Goal: Navigation & Orientation: Find specific page/section

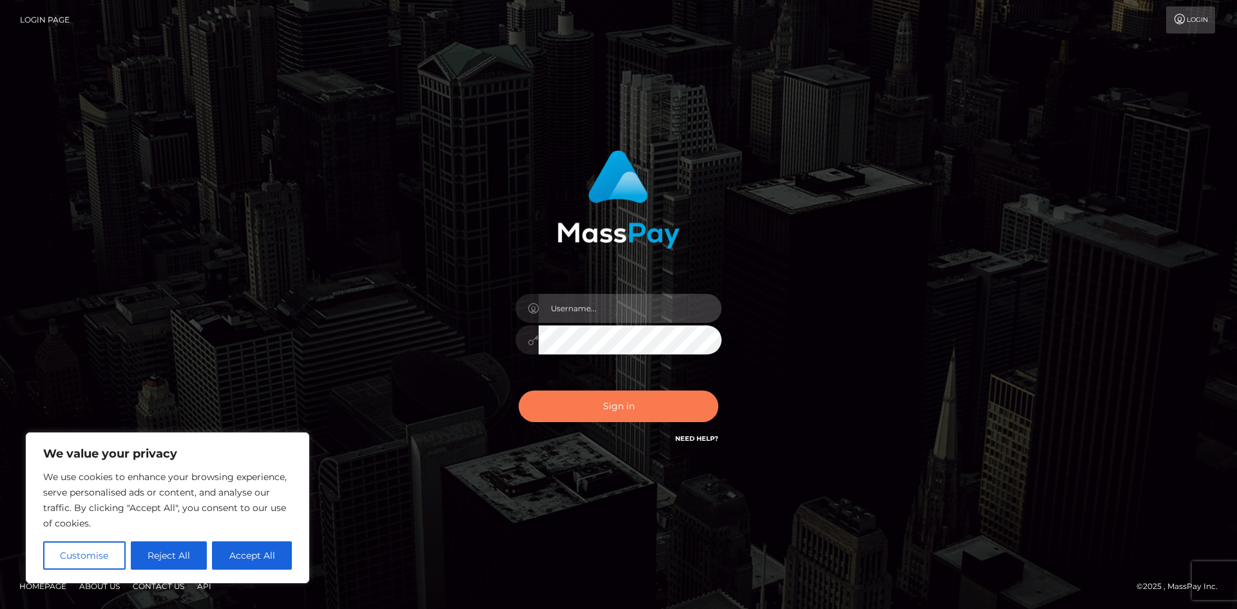
type input "wolf.mms"
click at [618, 408] on button "Sign in" at bounding box center [618, 406] width 200 height 32
type input "wolf.mms"
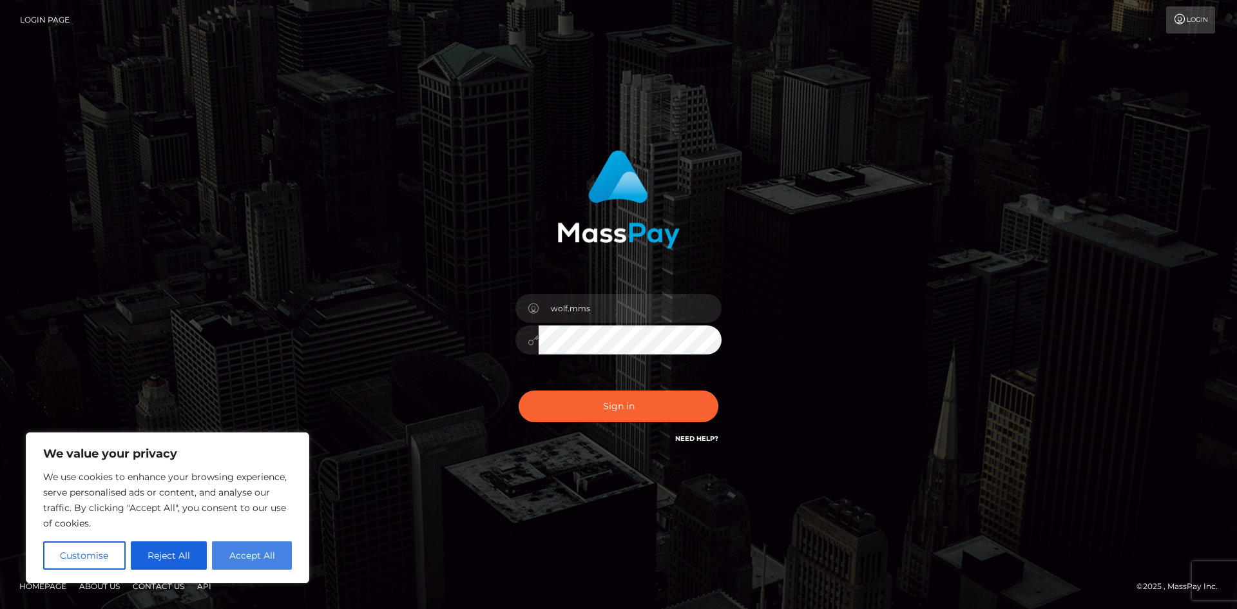
click at [276, 555] on button "Accept All" at bounding box center [252, 555] width 80 height 28
checkbox input "true"
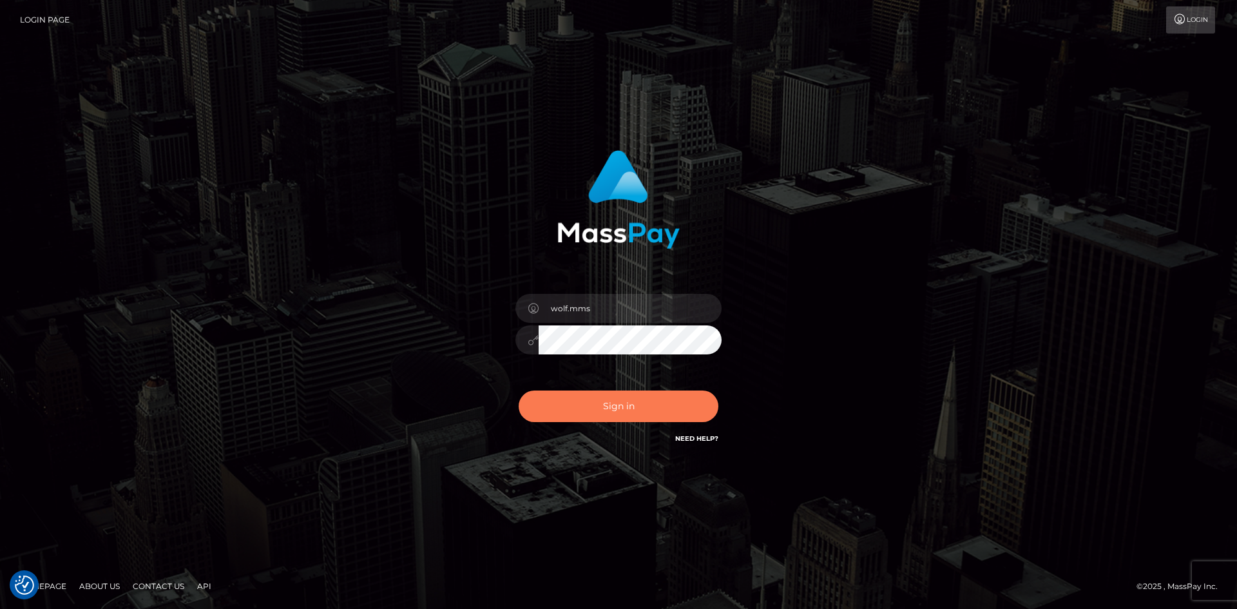
click at [611, 414] on button "Sign in" at bounding box center [618, 406] width 200 height 32
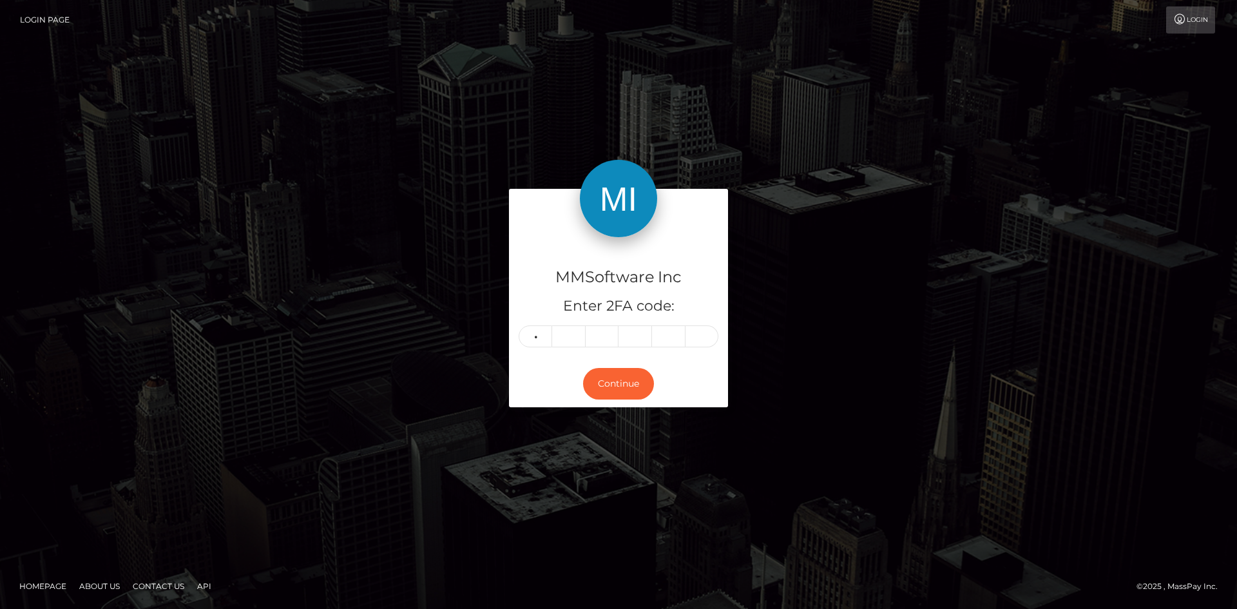
type input "2"
type input "7"
type input "9"
type input "8"
type input "2"
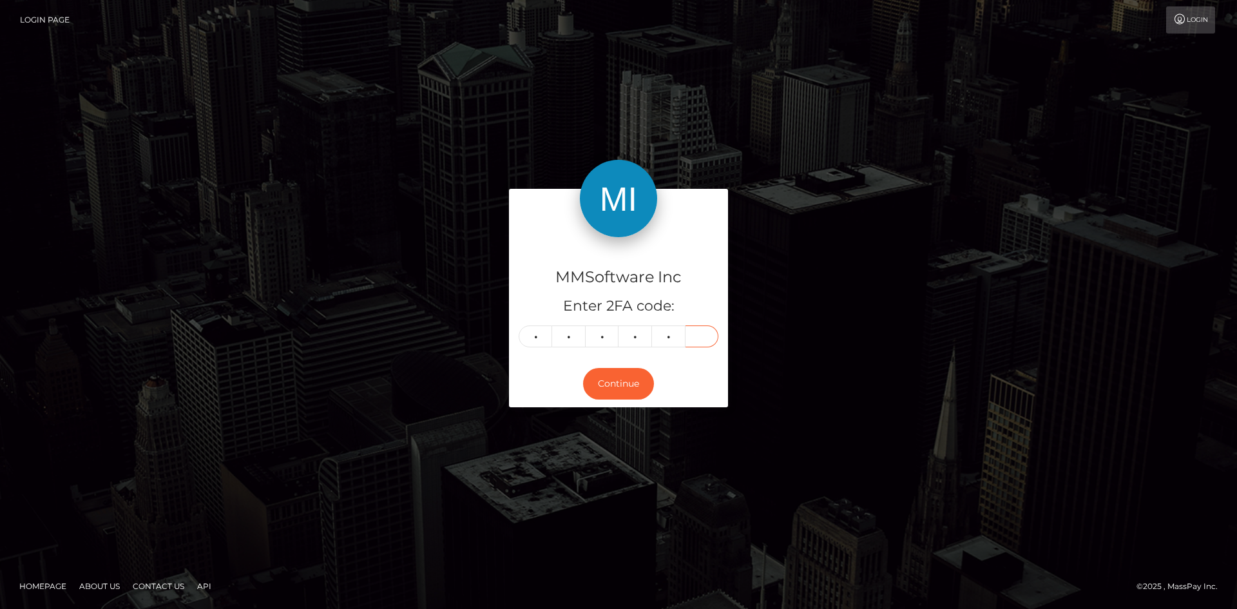
type input "2"
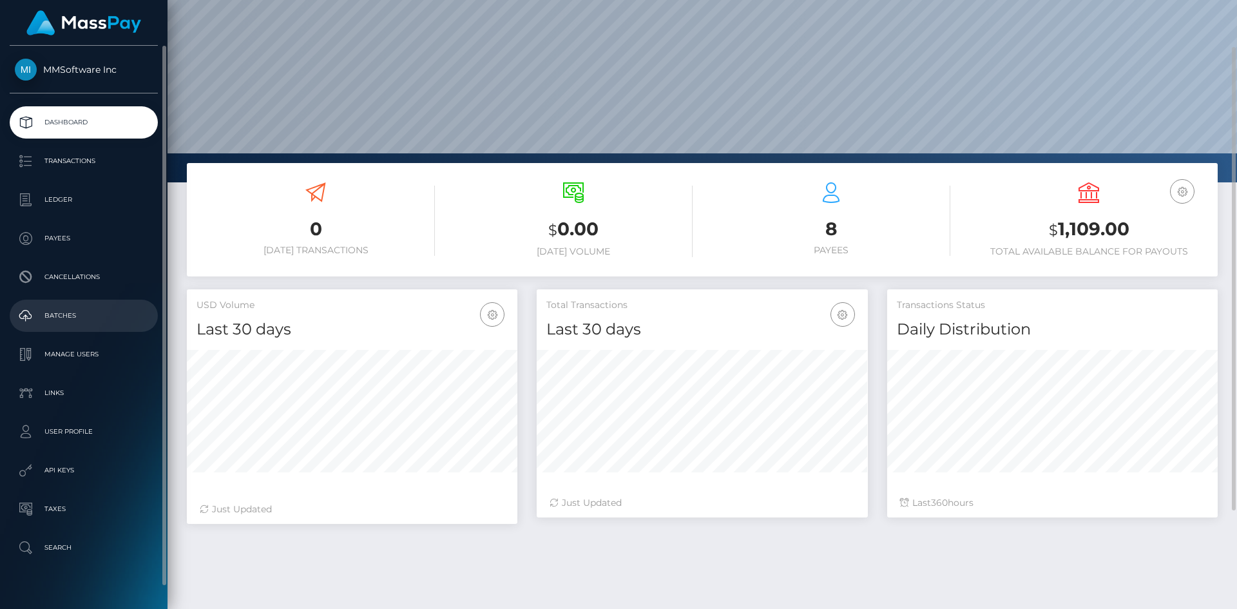
scroll to position [22, 0]
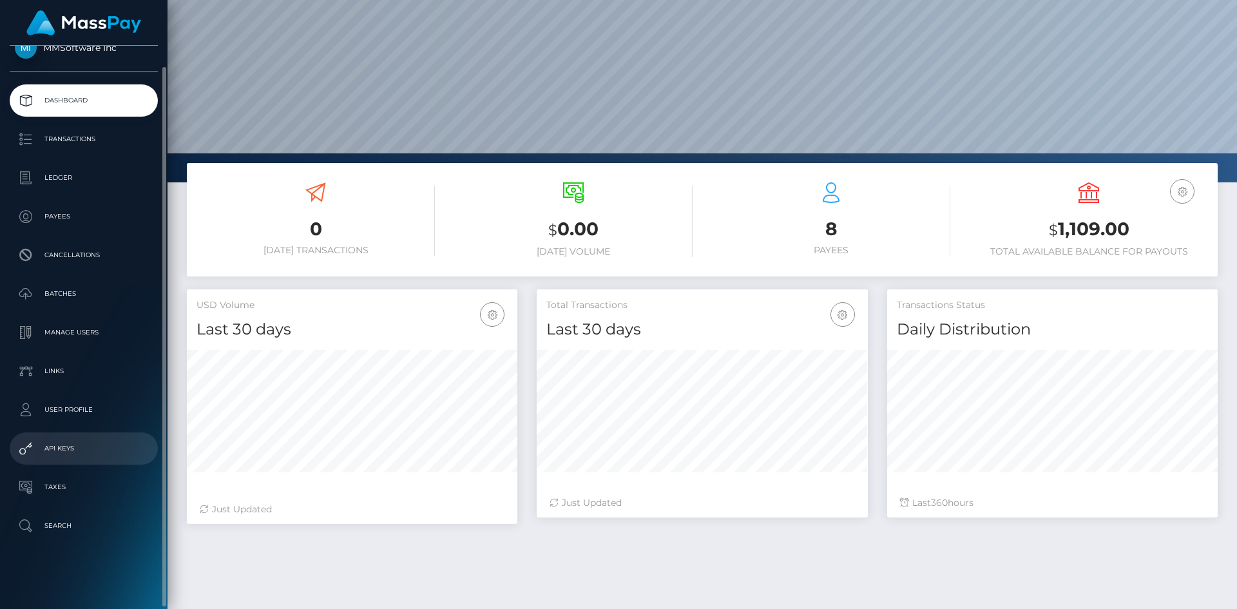
click at [69, 448] on p "API Keys" at bounding box center [84, 448] width 138 height 19
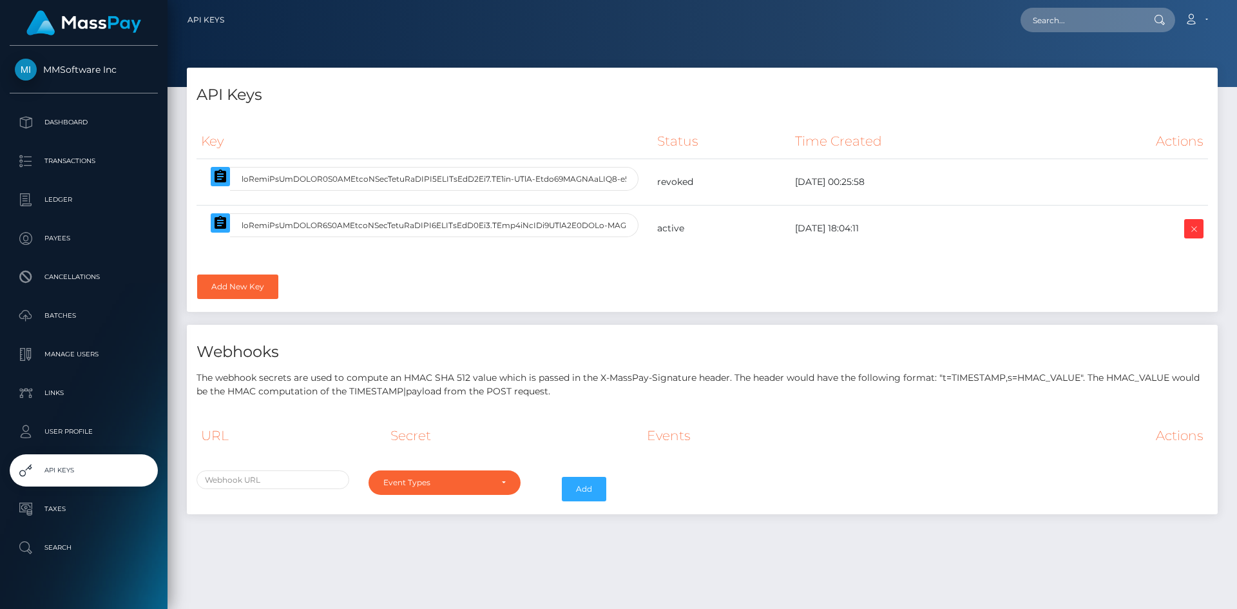
select select
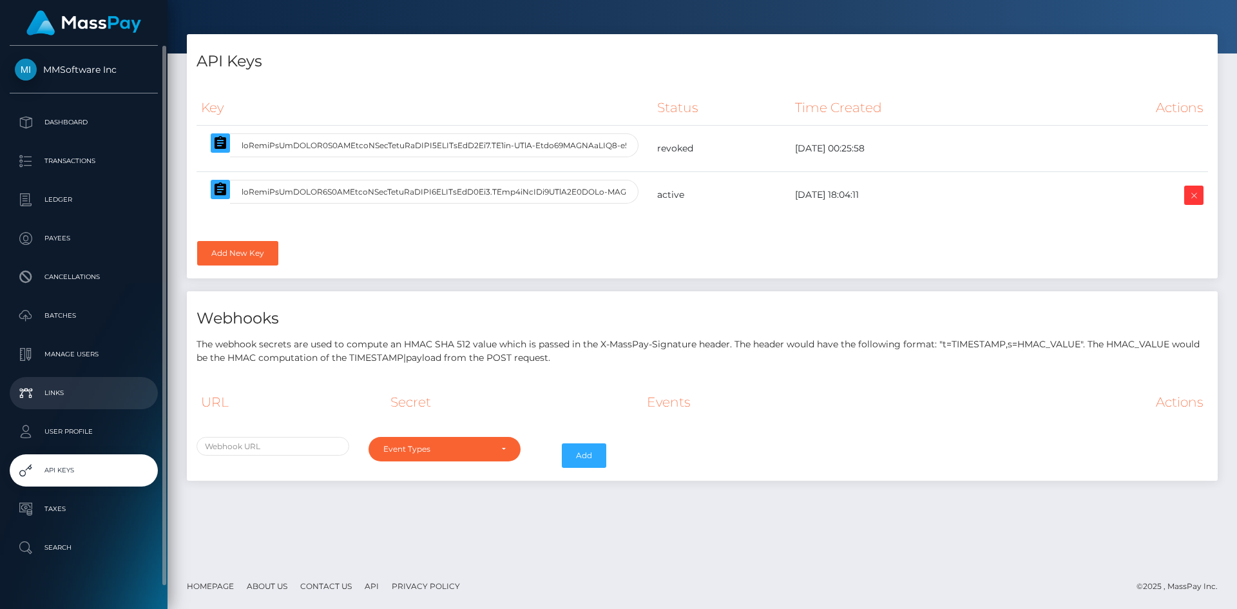
click at [61, 390] on p "Links" at bounding box center [84, 392] width 138 height 19
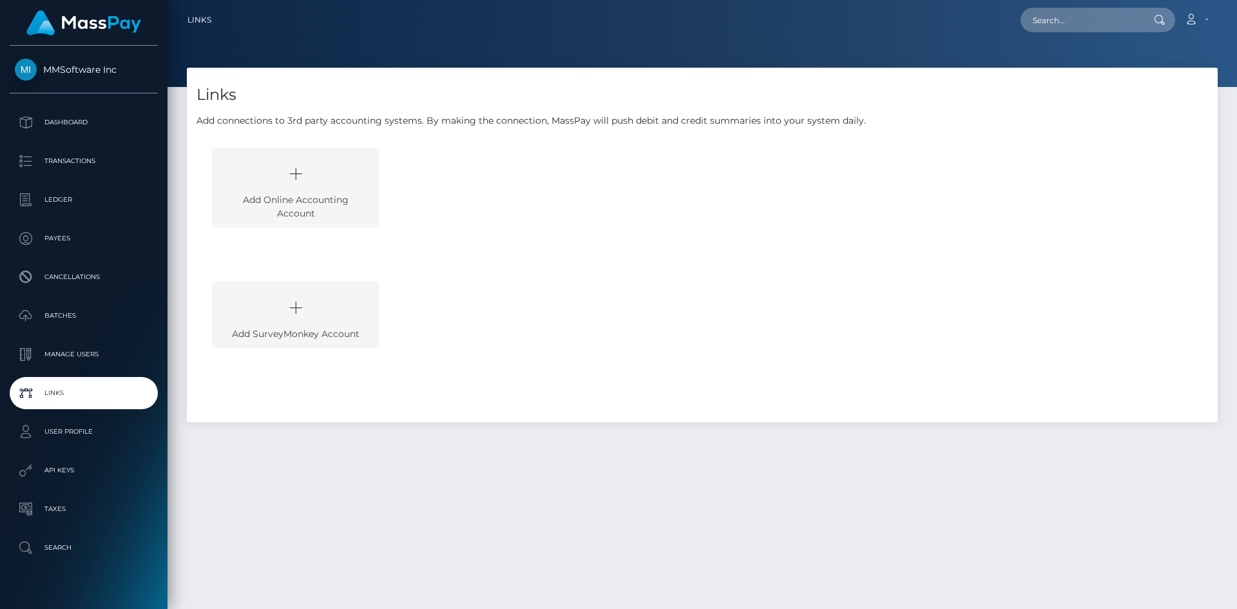
click at [77, 354] on p "Manage Users" at bounding box center [84, 354] width 138 height 19
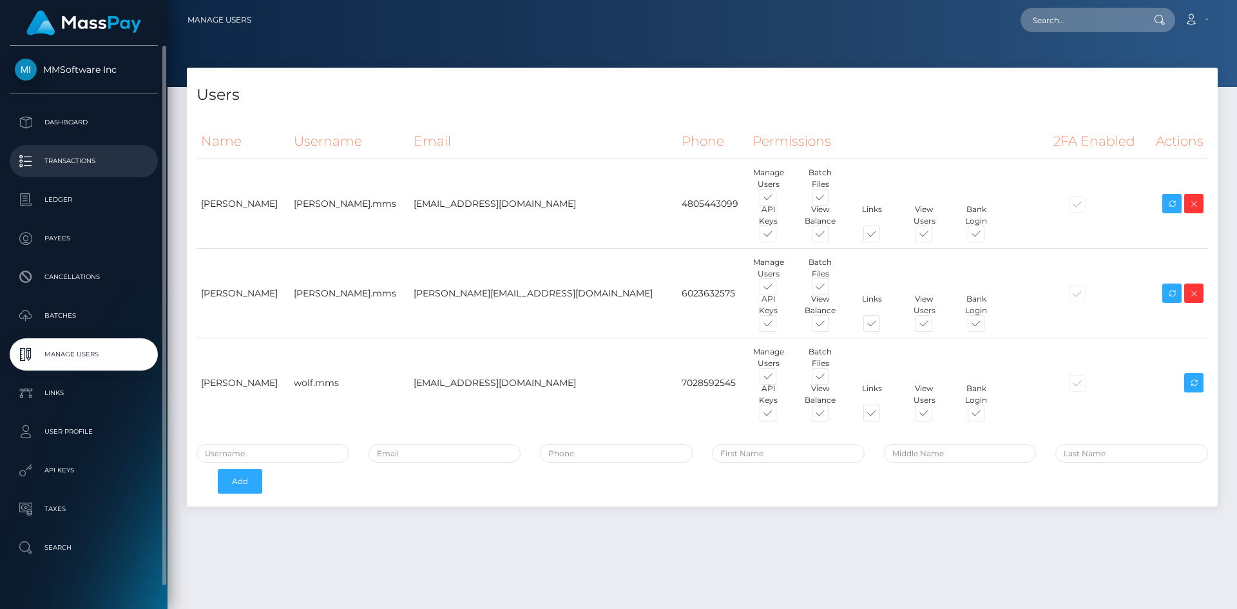
click at [68, 165] on p "Transactions" at bounding box center [84, 160] width 138 height 19
